Goal: Information Seeking & Learning: Learn about a topic

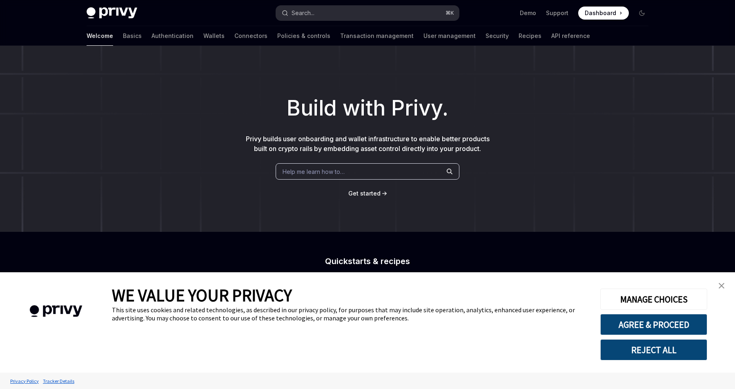
click at [363, 16] on button "Search... ⌘ K" at bounding box center [367, 13] width 183 height 15
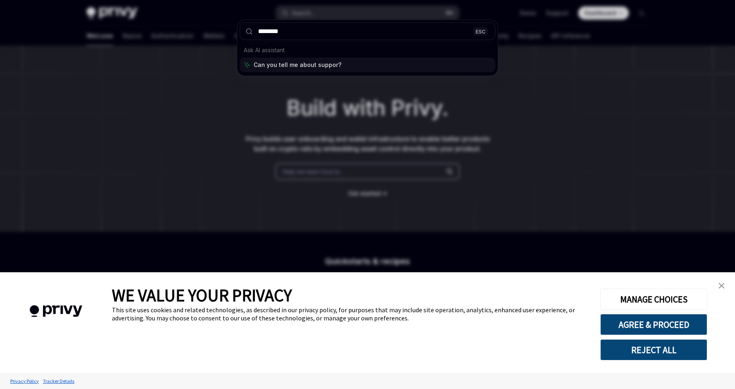
type input "*********"
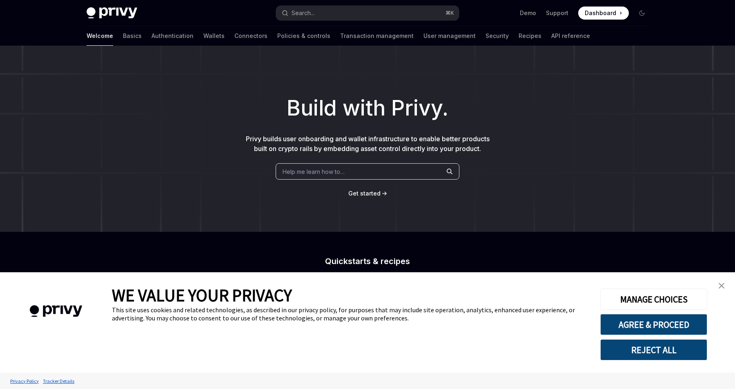
type textarea "*"
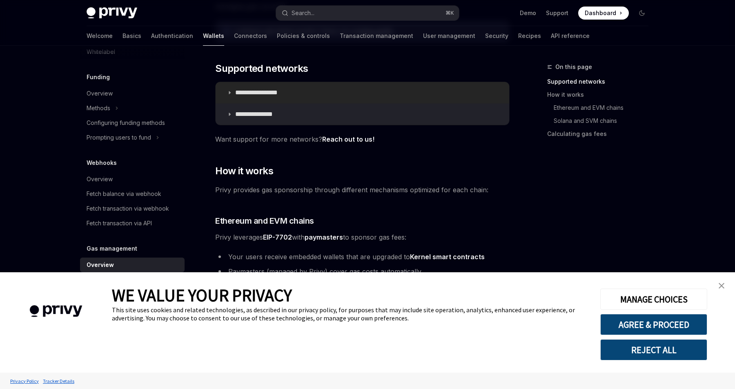
click at [293, 95] on p "**********" at bounding box center [265, 93] width 61 height 8
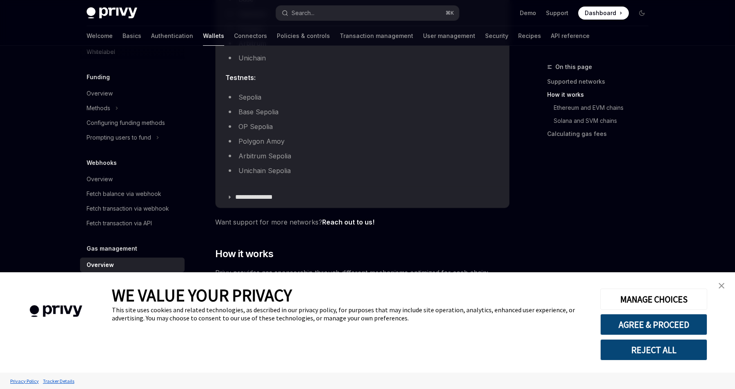
scroll to position [299, 0]
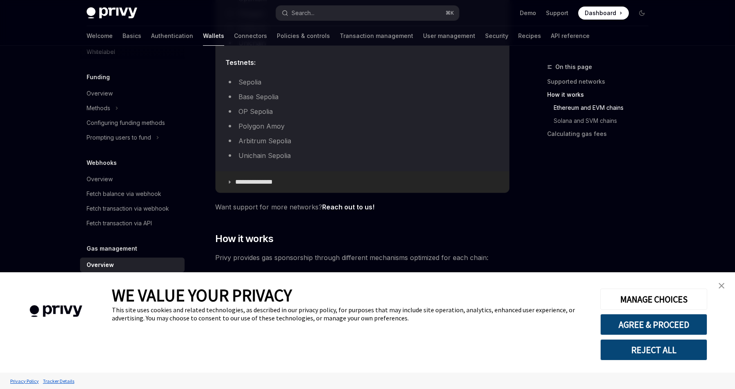
click at [265, 178] on summary "**********" at bounding box center [363, 182] width 294 height 21
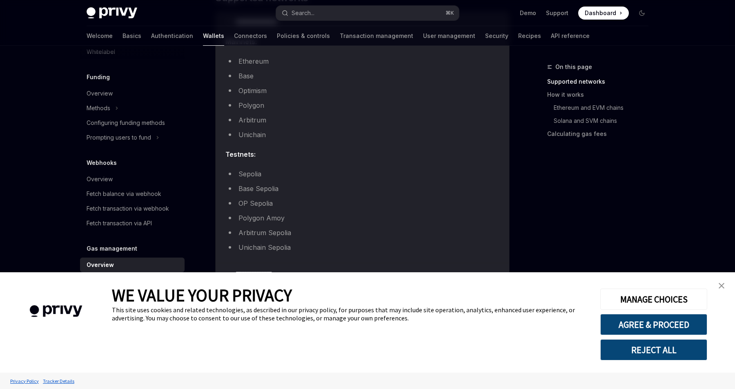
scroll to position [172, 0]
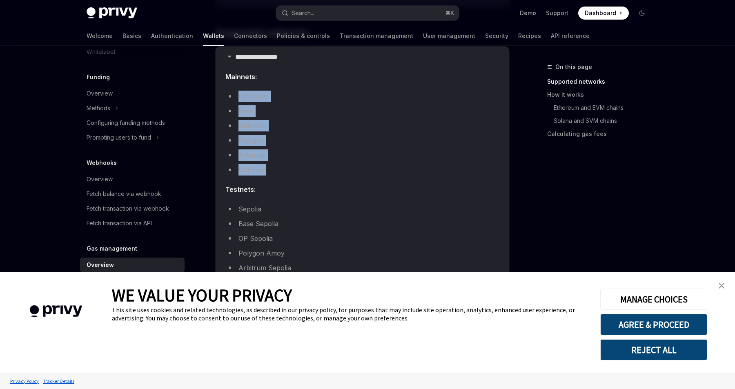
drag, startPoint x: 274, startPoint y: 170, endPoint x: 227, endPoint y: 100, distance: 83.8
click at [227, 100] on ul "Ethereum Base Optimism Polygon Arbitrum Unichain" at bounding box center [362, 133] width 274 height 85
copy ul "Ethereum Base Optimism Polygon Arbitrum Unichain"
click at [315, 12] on button "Search... ⌘ K" at bounding box center [367, 13] width 183 height 15
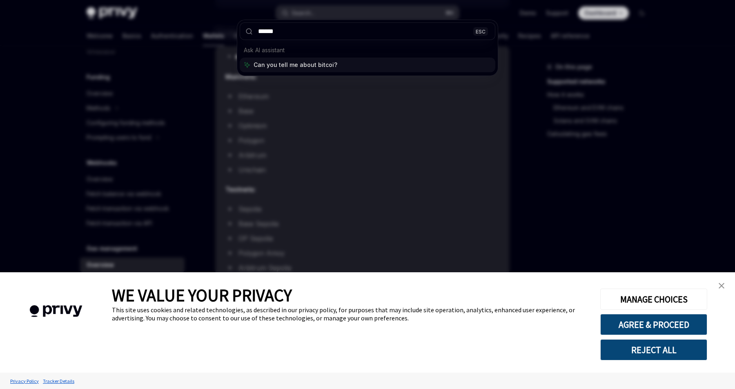
type input "*******"
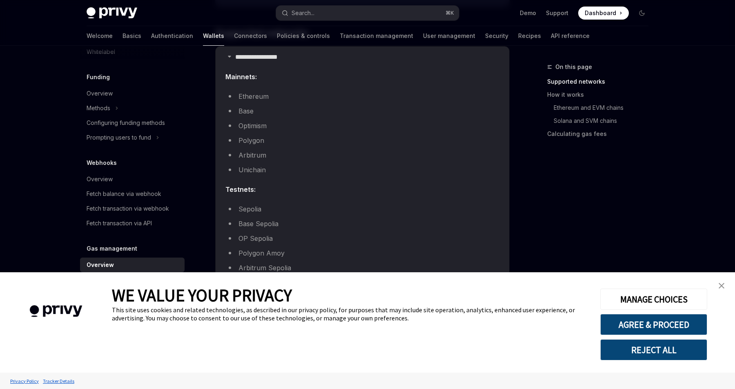
type textarea "*"
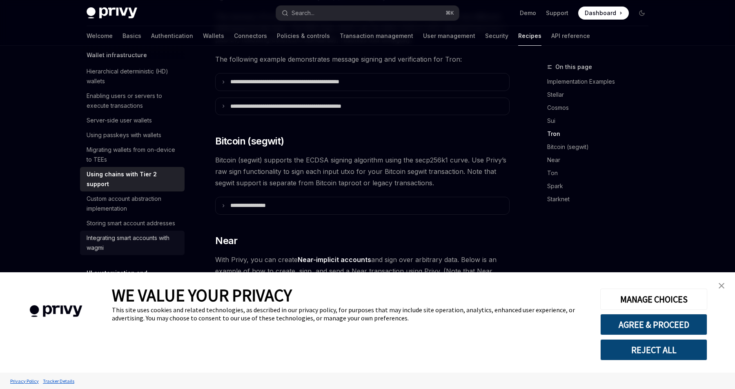
scroll to position [212, 0]
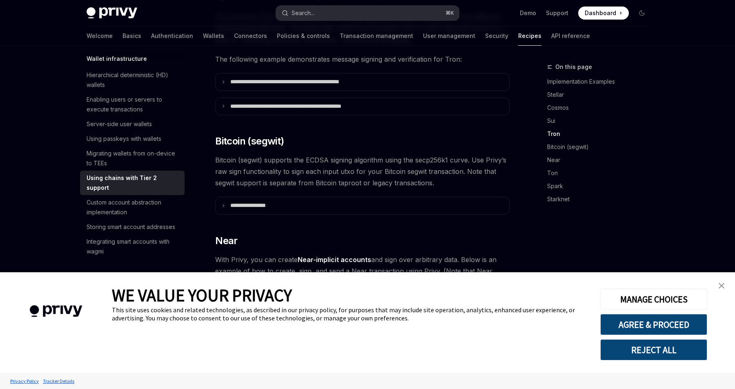
click at [298, 15] on div "Search..." at bounding box center [303, 13] width 23 height 10
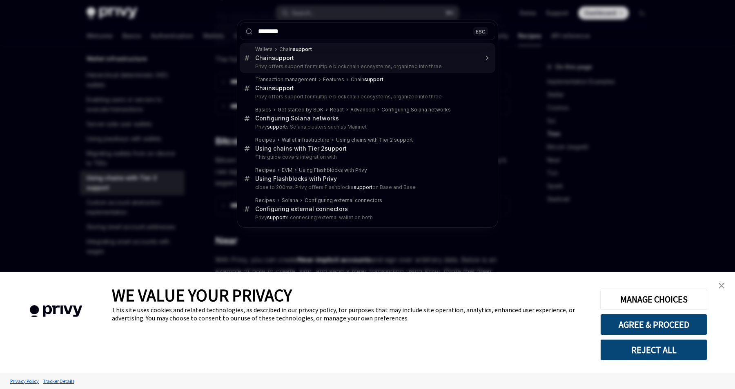
type input "*********"
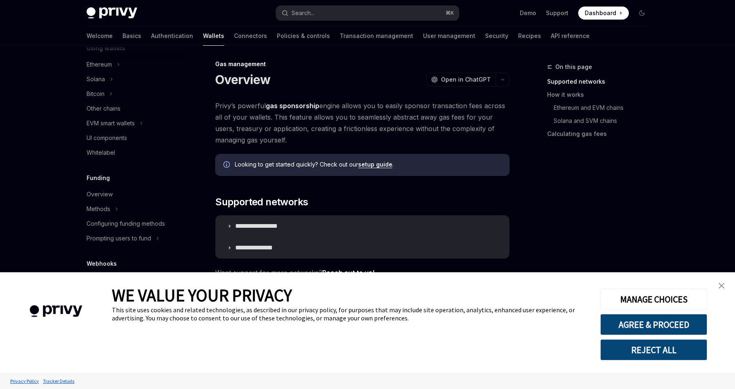
scroll to position [2, 0]
click at [297, 105] on strong "gas sponsorship" at bounding box center [293, 106] width 54 height 8
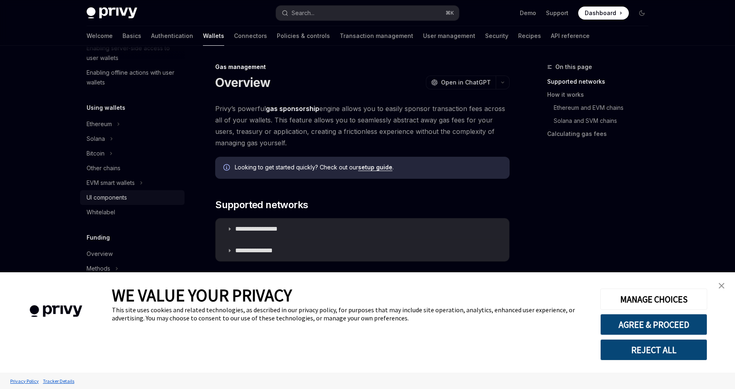
scroll to position [149, 0]
click at [117, 128] on icon at bounding box center [118, 127] width 3 height 10
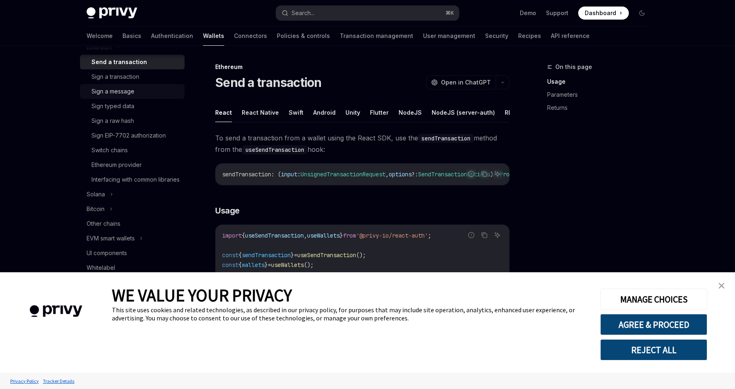
scroll to position [232, 0]
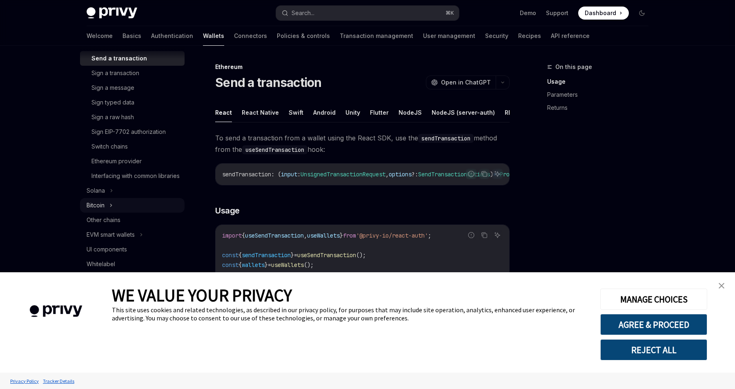
click at [115, 213] on div "Bitcoin" at bounding box center [132, 205] width 105 height 15
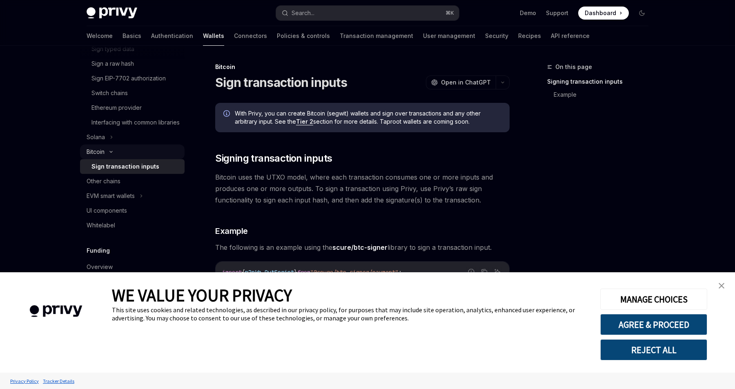
scroll to position [286, 0]
click at [119, 186] on div "Other chains" at bounding box center [104, 181] width 34 height 10
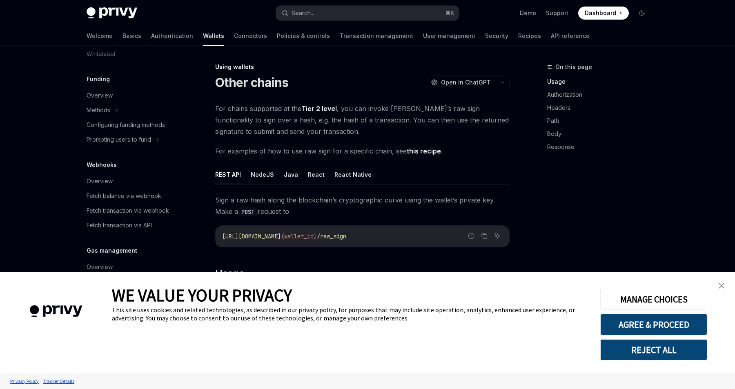
scroll to position [469, 0]
click at [518, 37] on link "Recipes" at bounding box center [529, 36] width 23 height 20
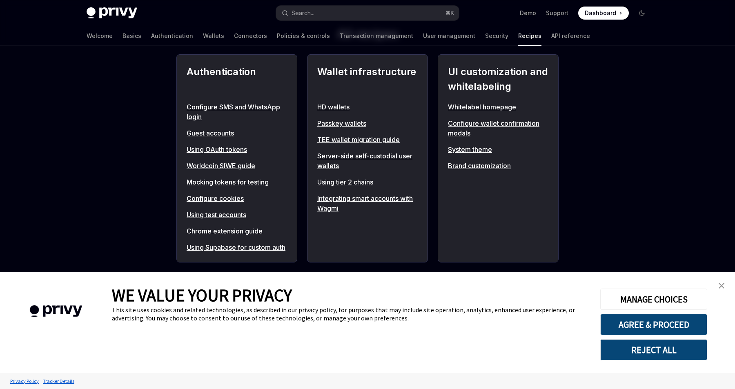
scroll to position [314, 0]
click at [509, 86] on h2 "UI customization and whitelabeling" at bounding box center [498, 79] width 100 height 29
click at [471, 165] on link "Brand customization" at bounding box center [498, 166] width 100 height 10
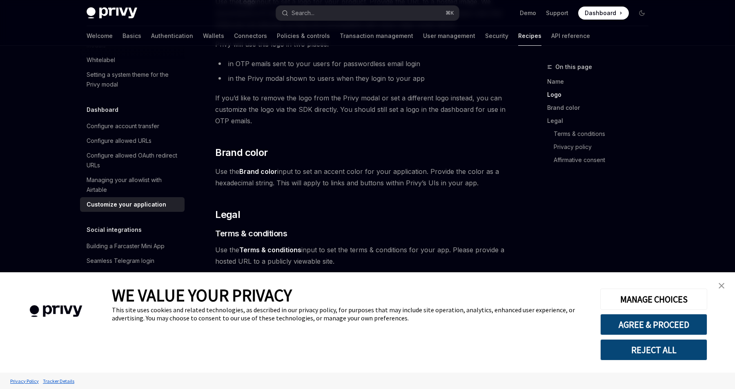
scroll to position [452, 0]
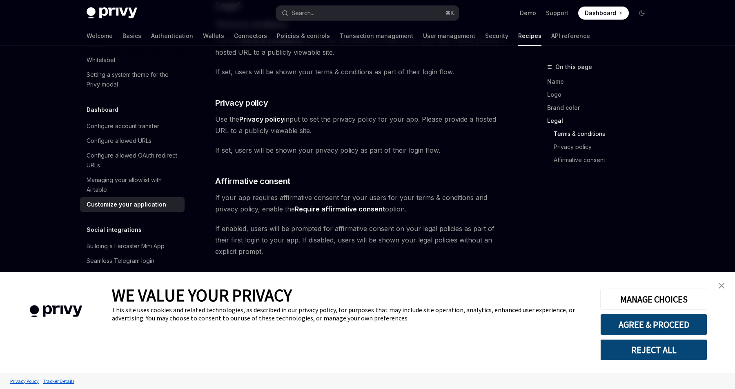
click at [721, 281] on link "close banner" at bounding box center [722, 286] width 16 height 16
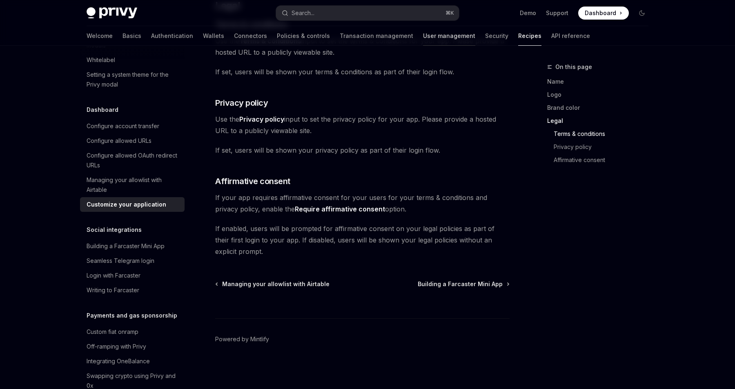
click at [423, 33] on link "User management" at bounding box center [449, 36] width 52 height 20
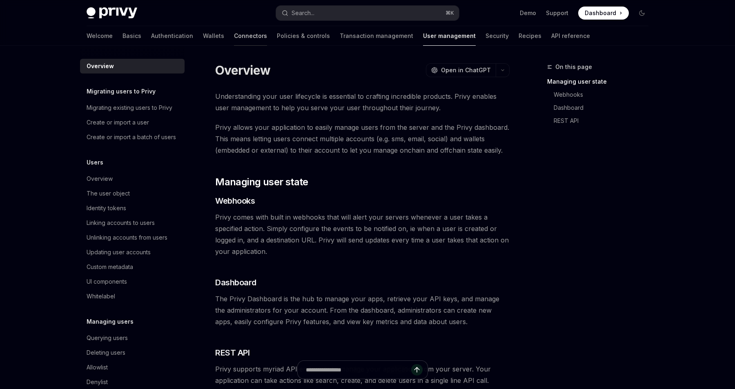
click at [234, 34] on link "Connectors" at bounding box center [250, 36] width 33 height 20
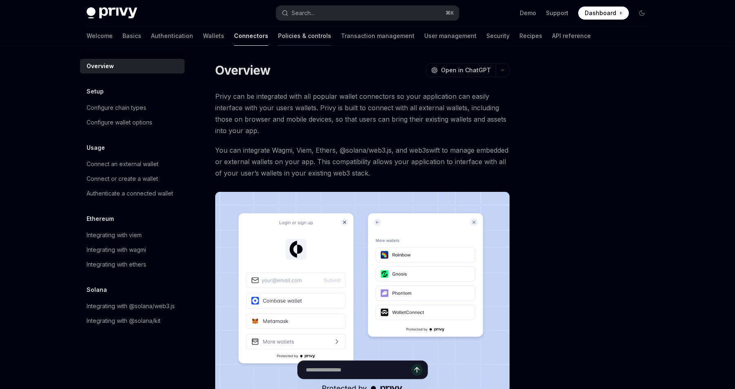
click at [278, 35] on link "Policies & controls" at bounding box center [304, 36] width 53 height 20
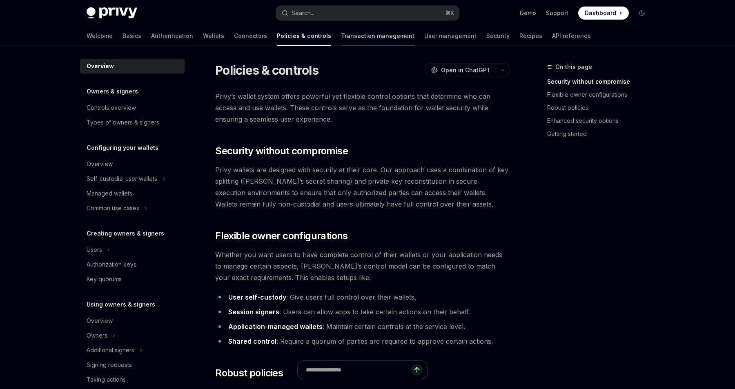
click at [350, 39] on link "Transaction management" at bounding box center [378, 36] width 74 height 20
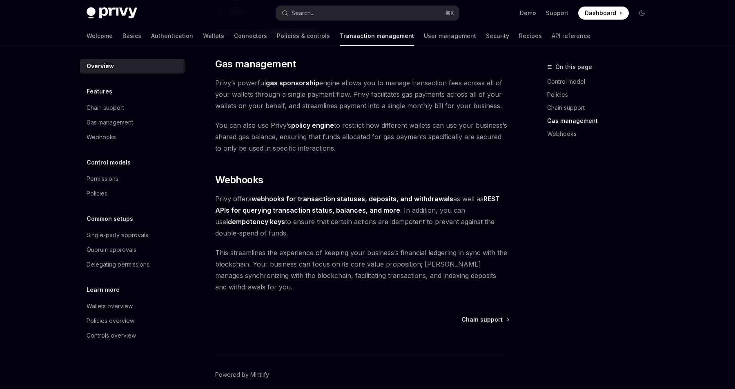
scroll to position [688, 0]
click at [369, 183] on h2 "​ Webhooks" at bounding box center [362, 180] width 295 height 13
click at [356, 199] on strong "webhooks for transaction statuses, deposits, and withdrawals" at bounding box center [353, 199] width 202 height 8
click at [428, 198] on strong "webhooks for transaction statuses, deposits, and withdrawals" at bounding box center [353, 199] width 202 height 8
click at [491, 199] on strong "REST APIs for querying transaction status, balances, and more" at bounding box center [357, 205] width 285 height 20
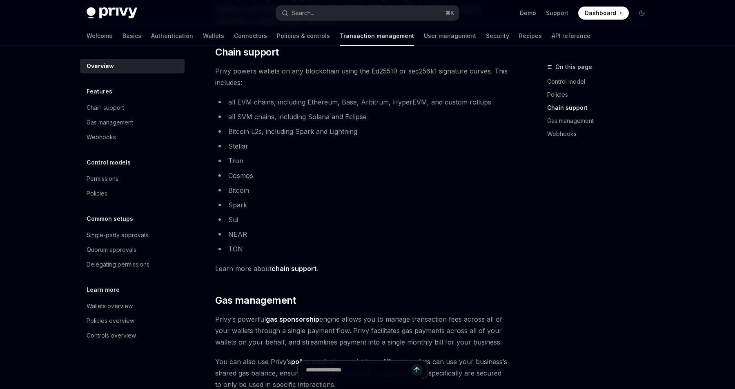
scroll to position [430, 0]
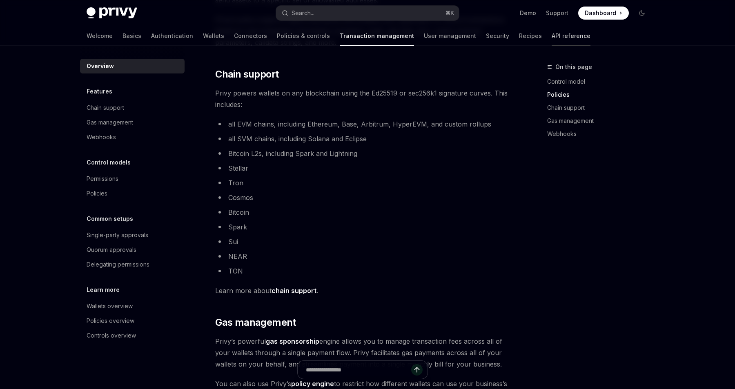
click at [552, 36] on link "API reference" at bounding box center [571, 36] width 39 height 20
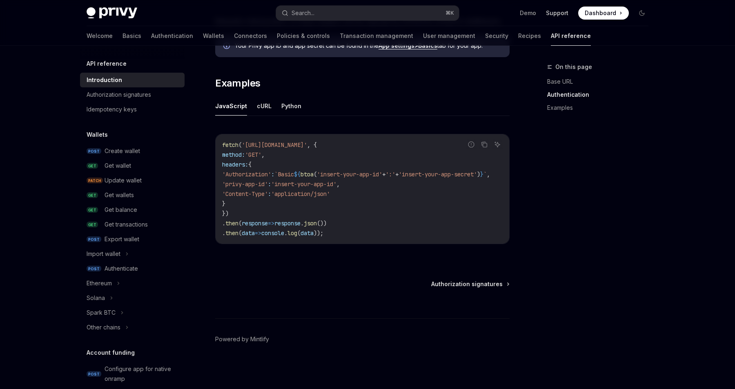
click at [557, 13] on link "Support" at bounding box center [557, 13] width 22 height 8
click at [518, 39] on link "Recipes" at bounding box center [529, 36] width 23 height 20
type textarea "*"
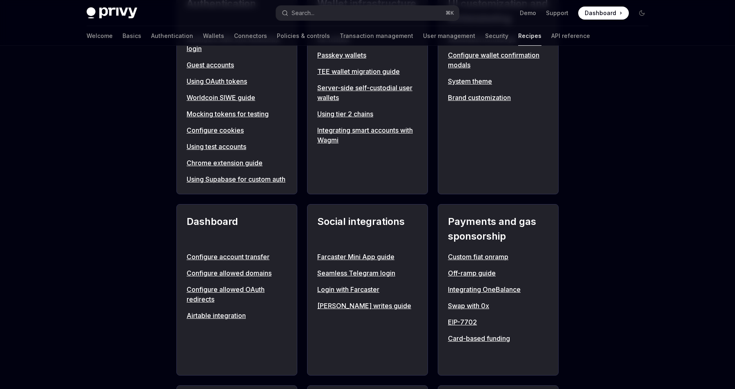
scroll to position [436, 0]
